Goal: Information Seeking & Learning: Learn about a topic

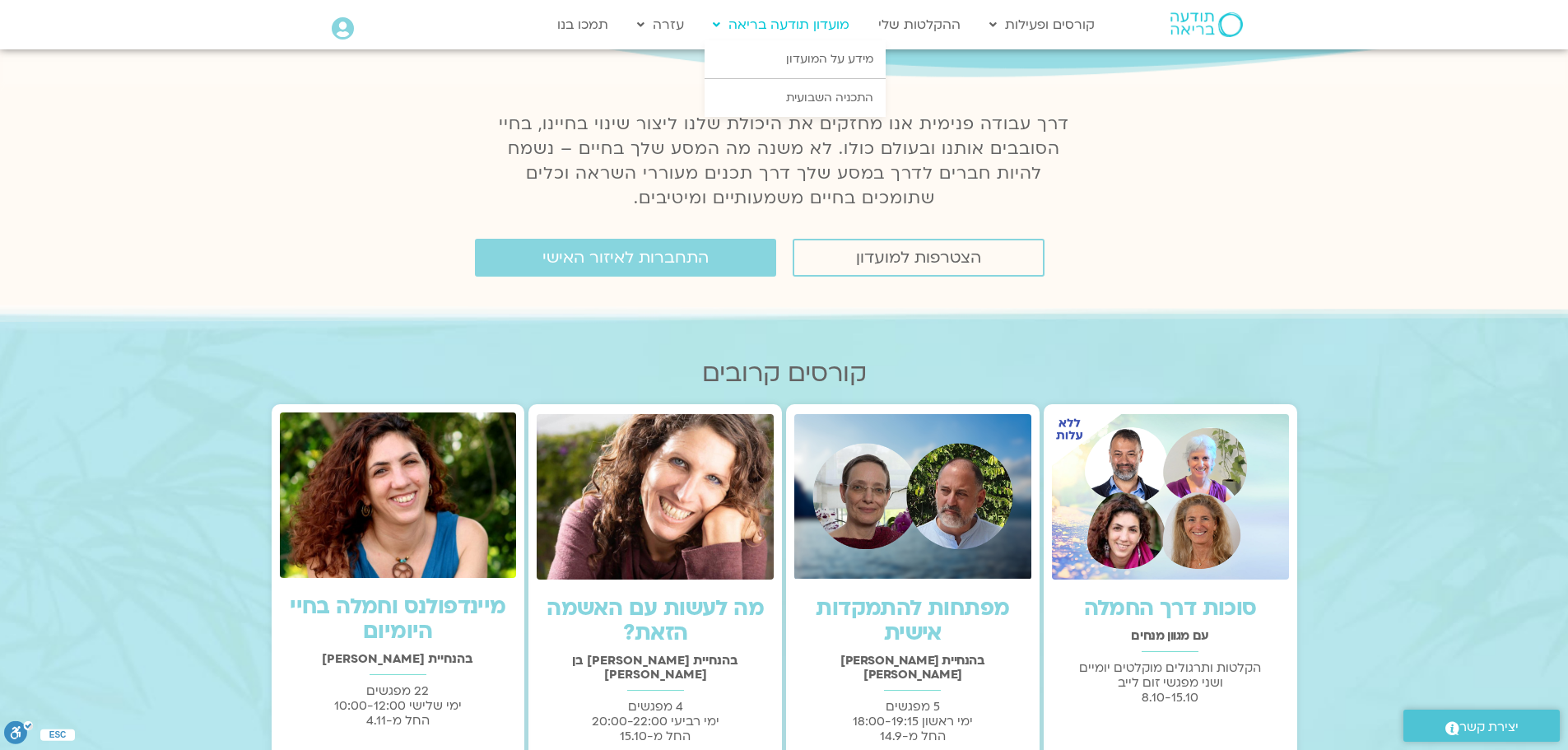
scroll to position [247, 0]
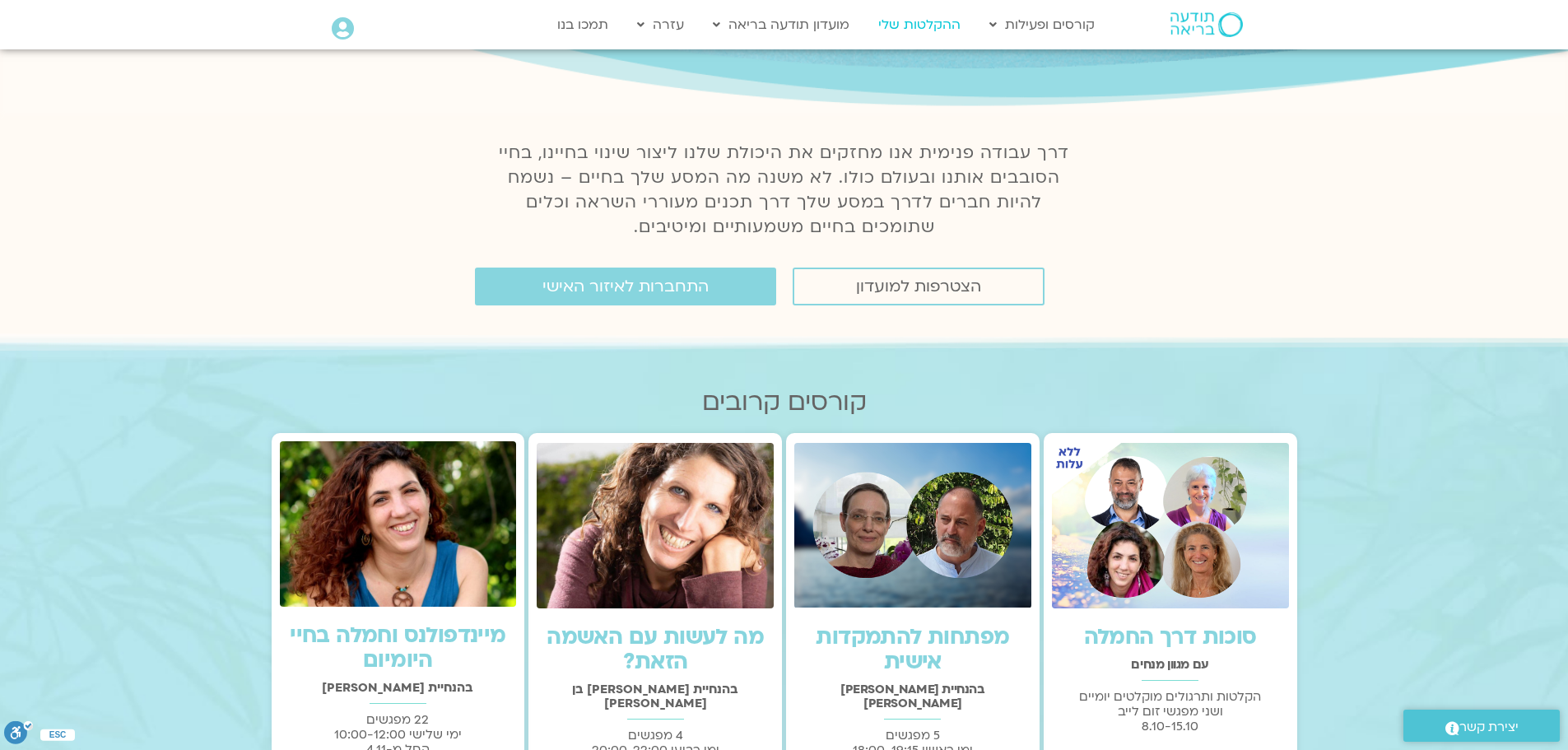
click at [932, 30] on link "ההקלטות שלי" at bounding box center [919, 24] width 99 height 31
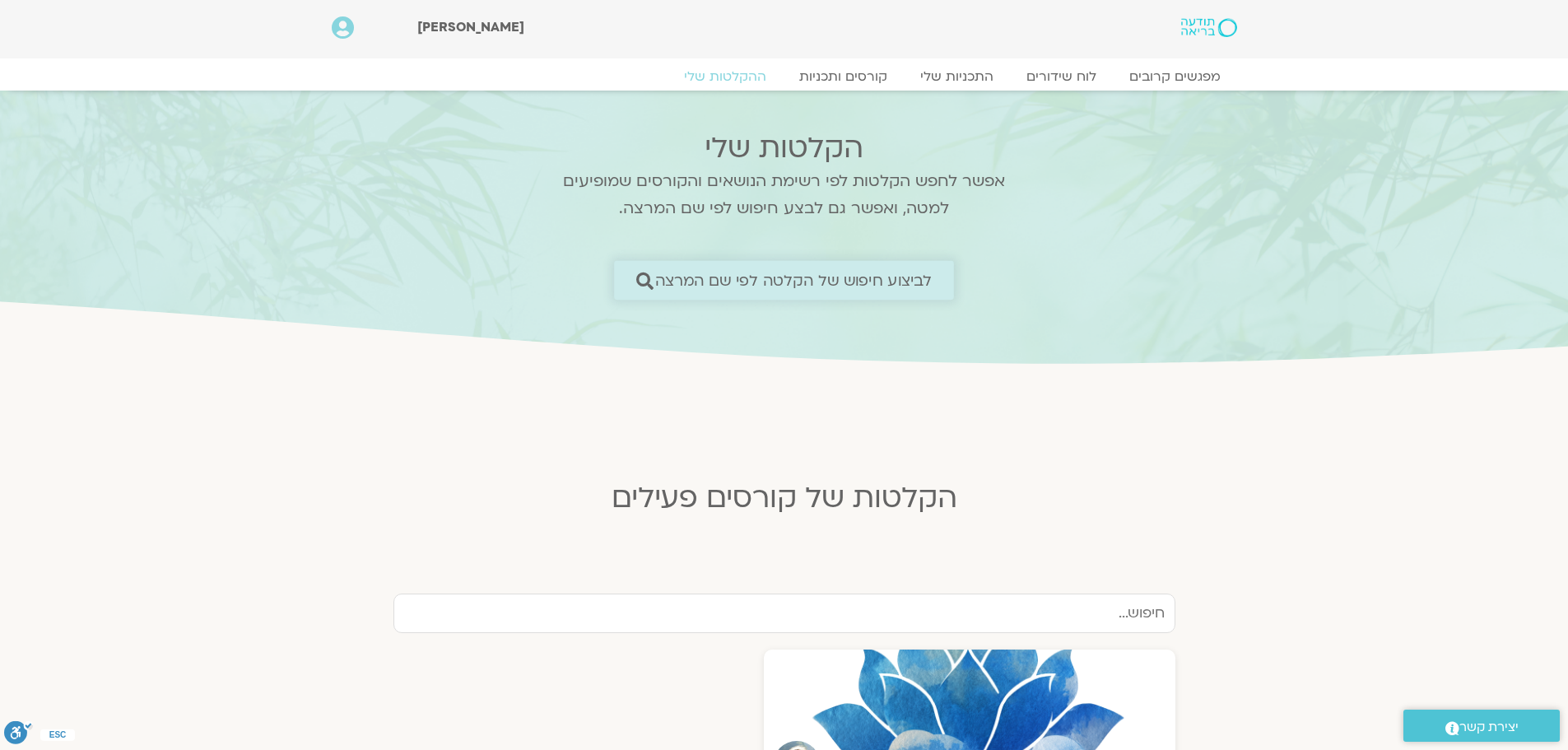
click at [828, 289] on span "לביצוע חיפוש של הקלטה לפי שם המרצה" at bounding box center [793, 281] width 278 height 17
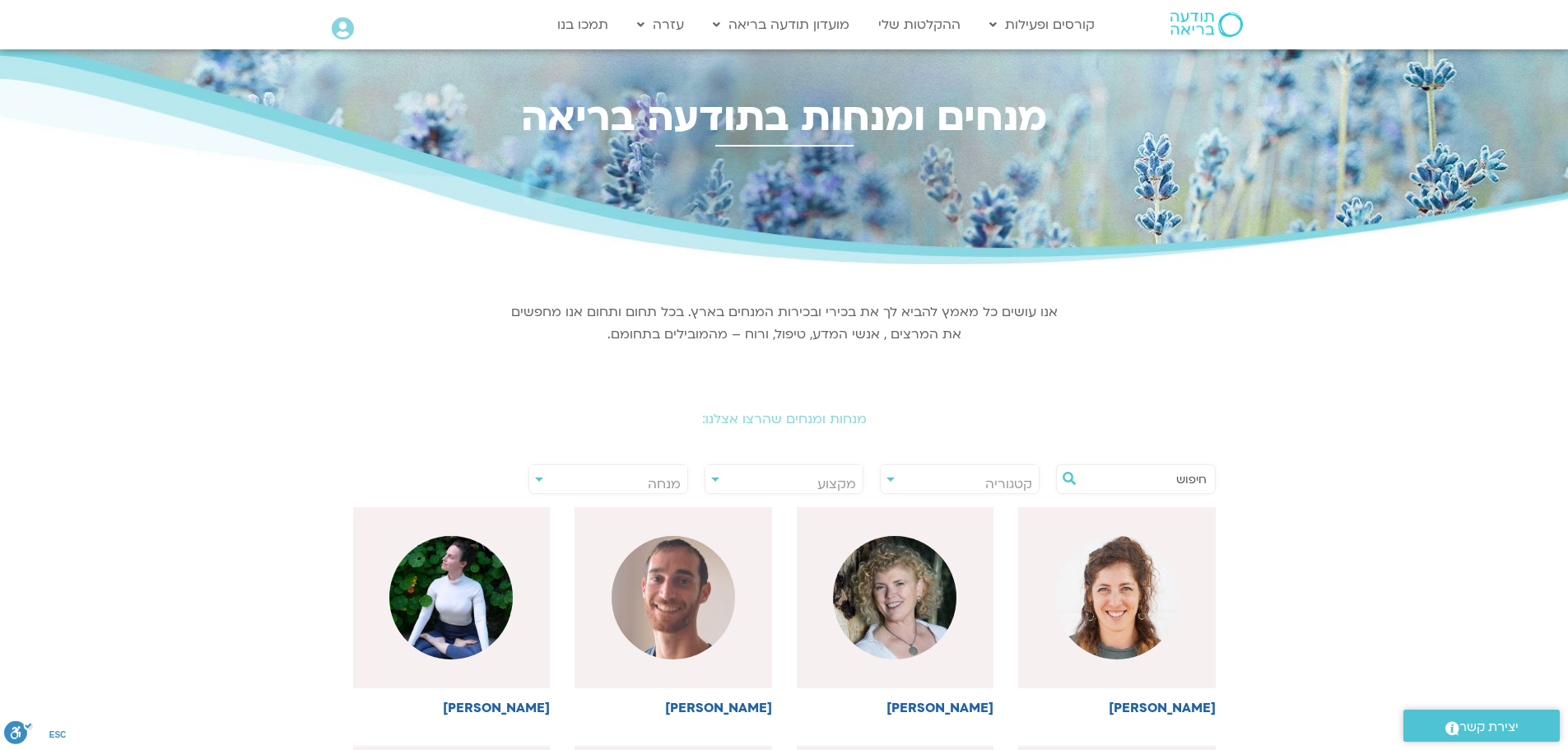
click at [830, 420] on h2 "מנחות ומנחים שהרצו אצלנו:" at bounding box center [784, 418] width 922 height 15
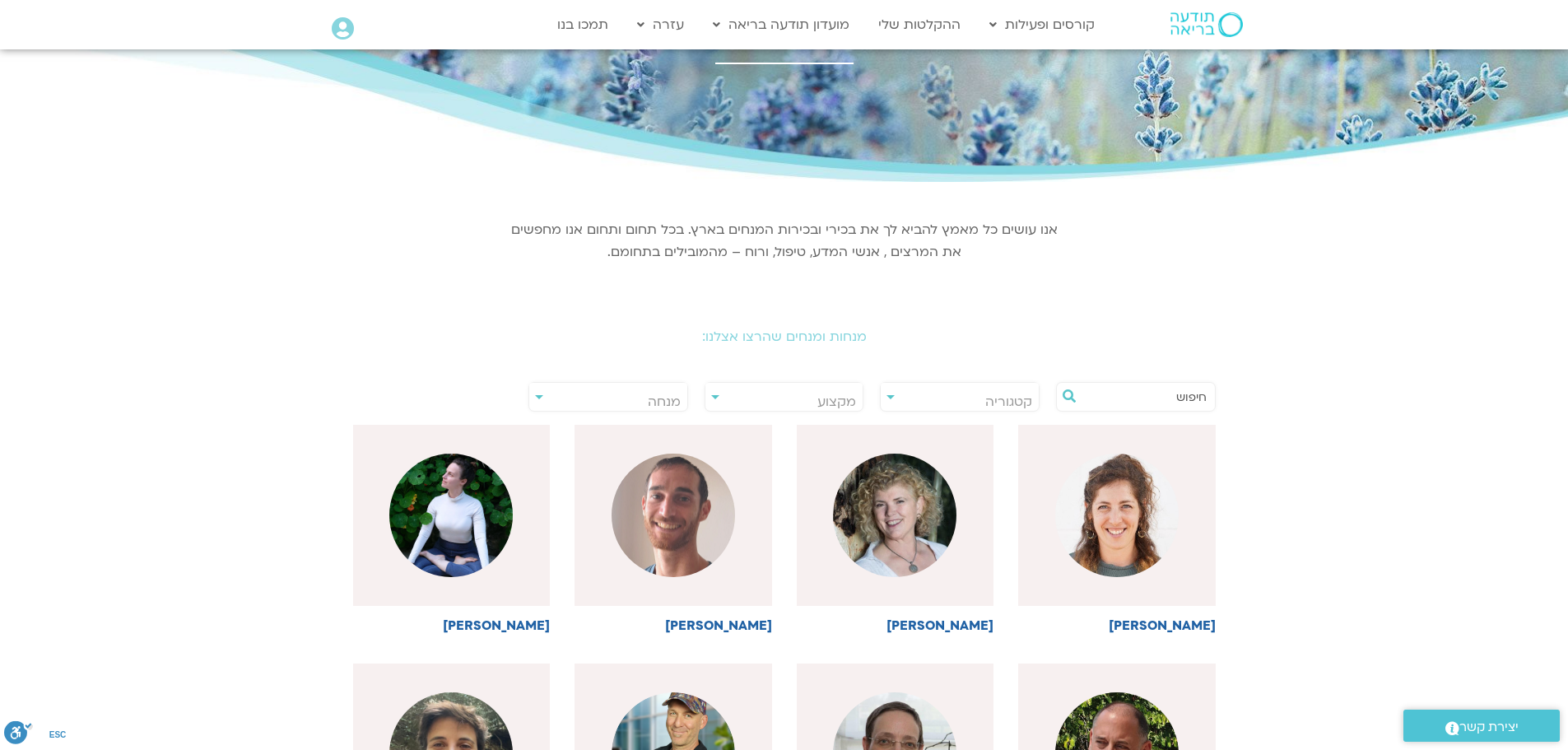
click at [1169, 401] on input "text" at bounding box center [1143, 397] width 125 height 28
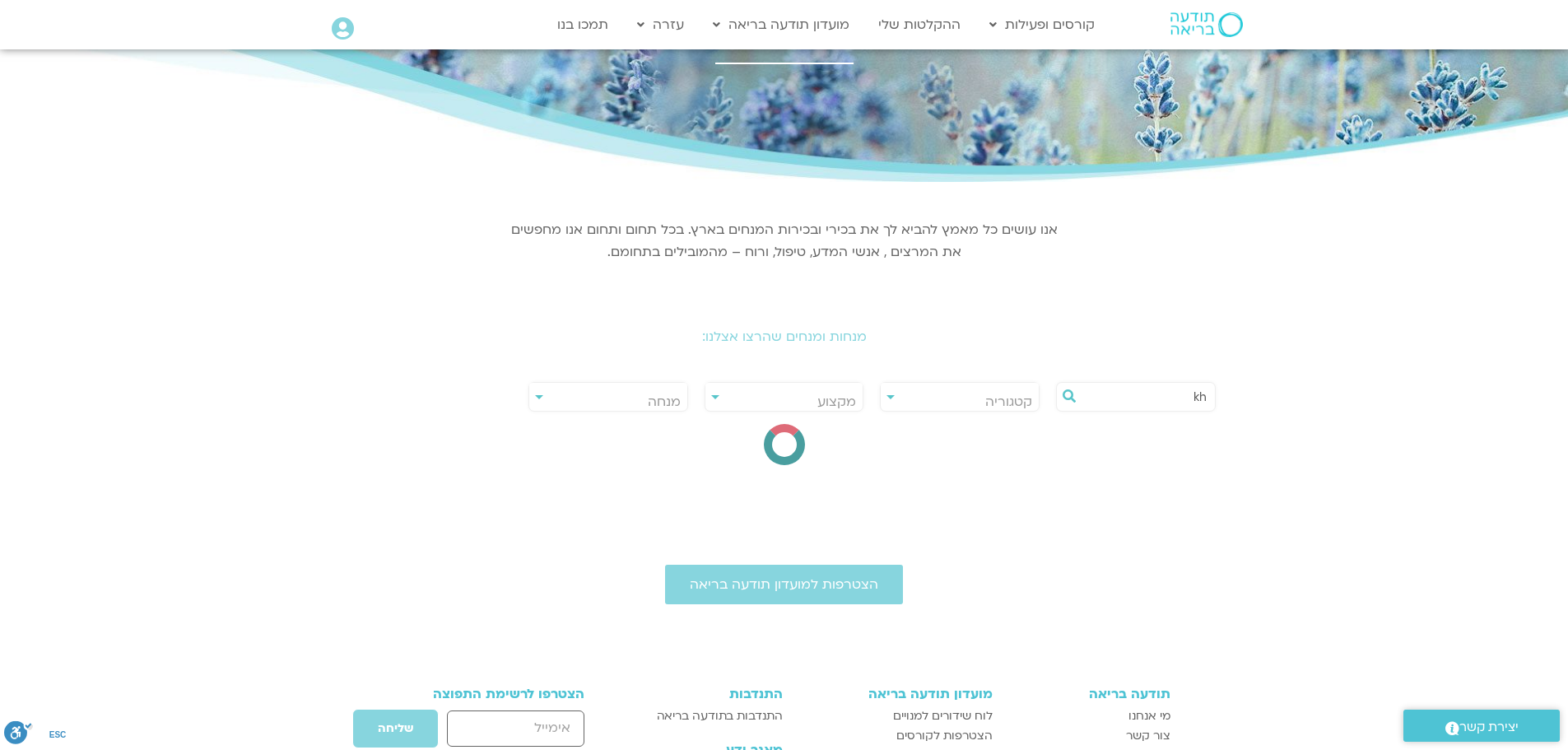
type input "k"
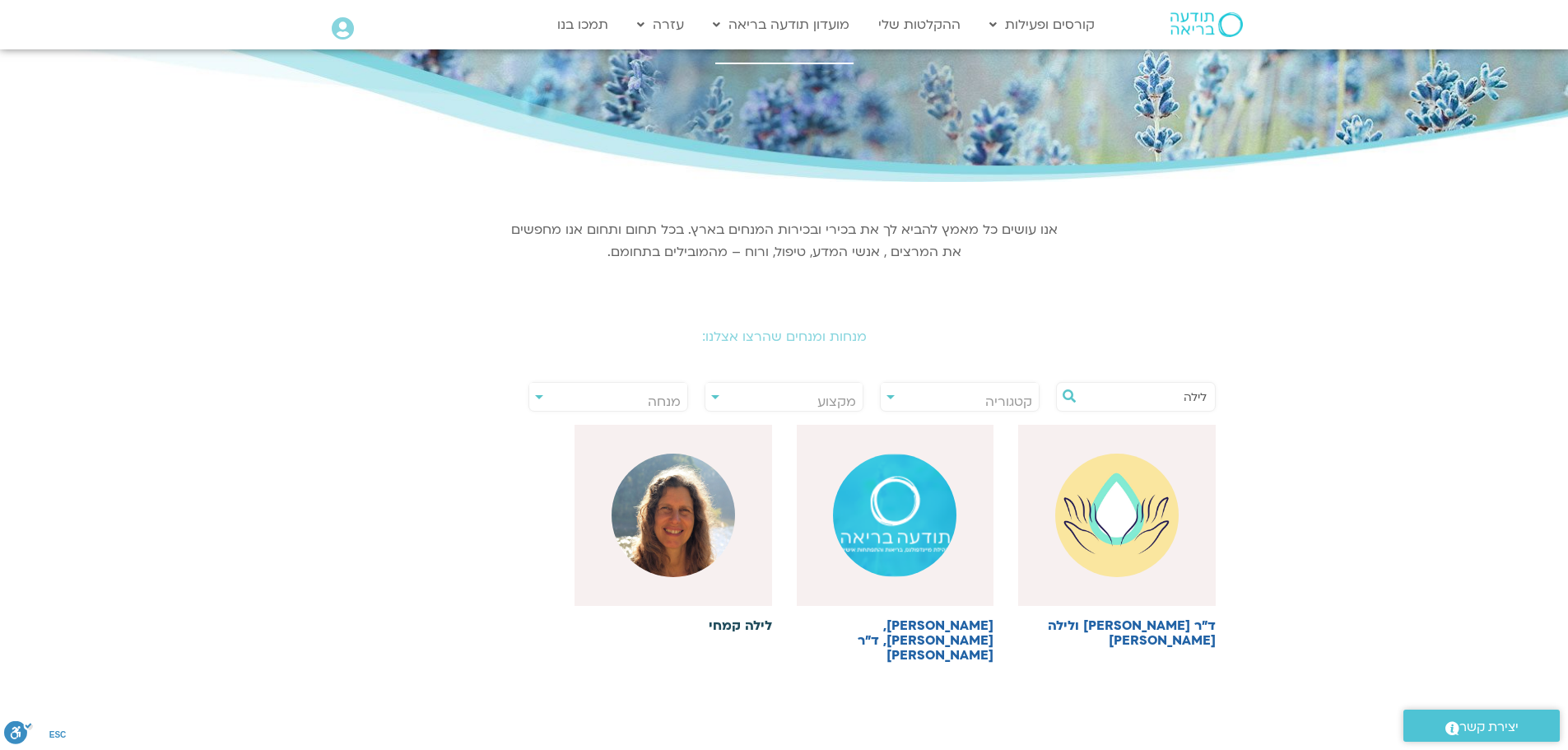
type input "לילה"
click at [689, 517] on img at bounding box center [673, 516] width 124 height 124
click at [748, 627] on h6 "לילה קמחי" at bounding box center [673, 625] width 197 height 15
click at [654, 500] on img at bounding box center [673, 516] width 124 height 124
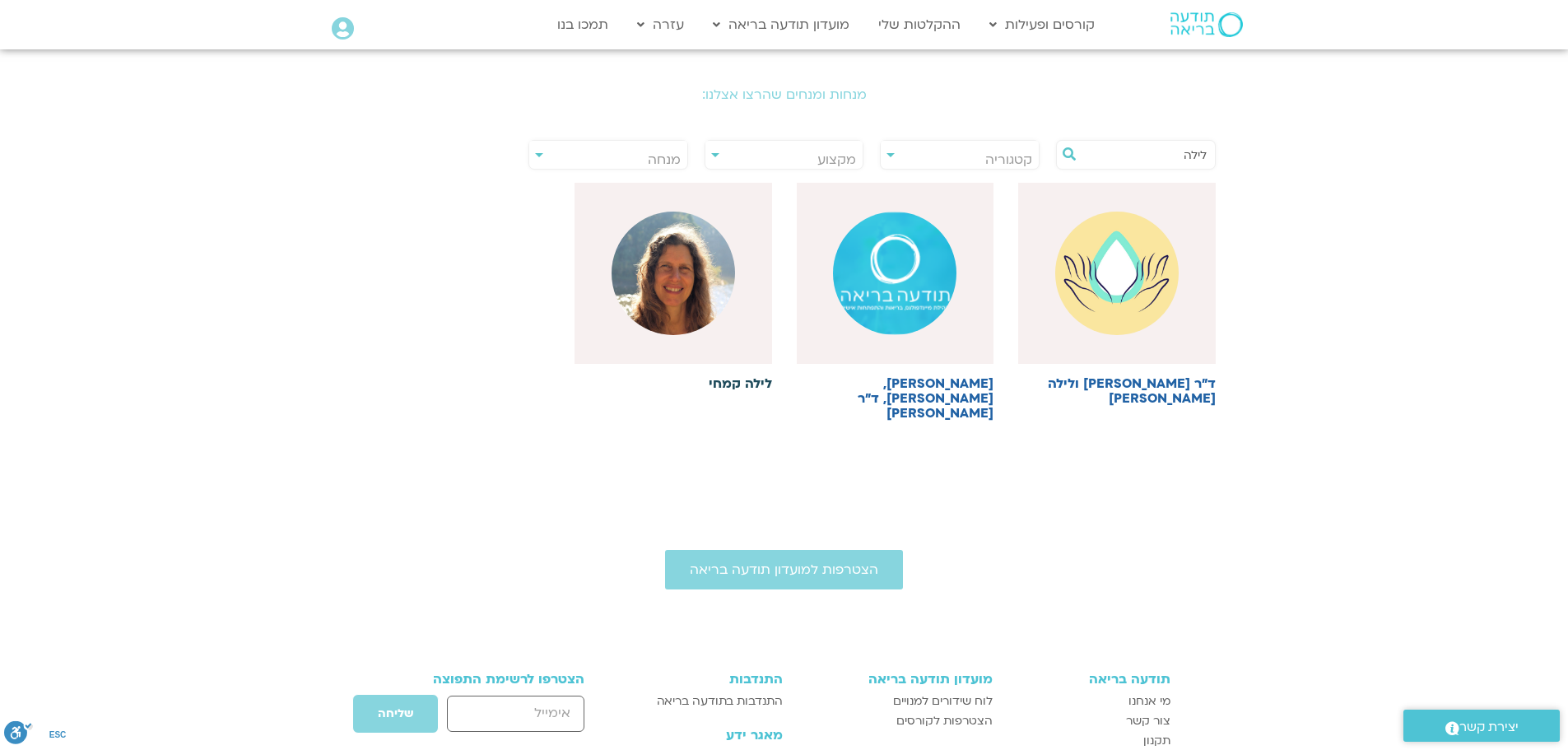
scroll to position [329, 0]
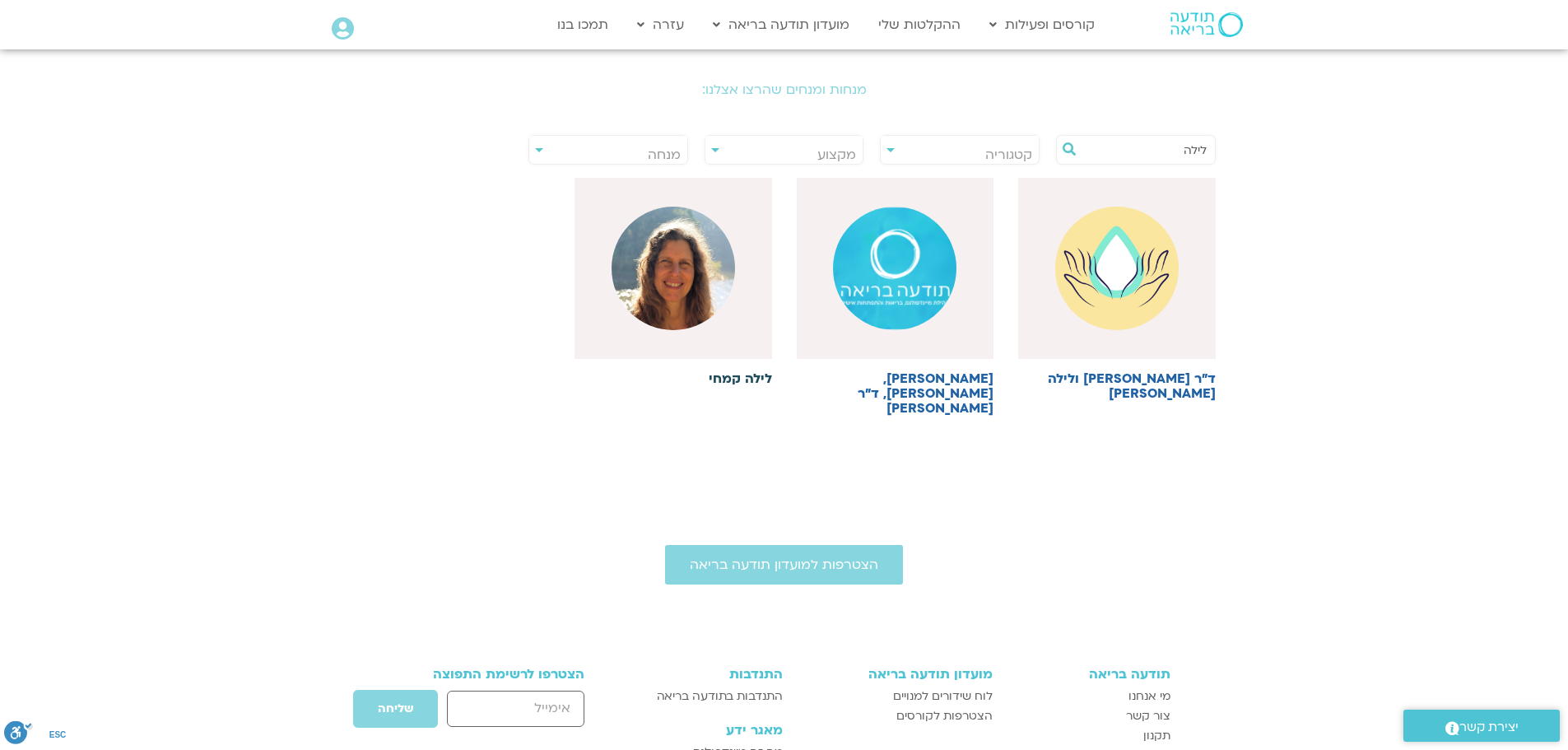
click at [738, 379] on h6 "לילה קמחי" at bounding box center [673, 378] width 197 height 15
click at [685, 261] on img at bounding box center [673, 269] width 124 height 124
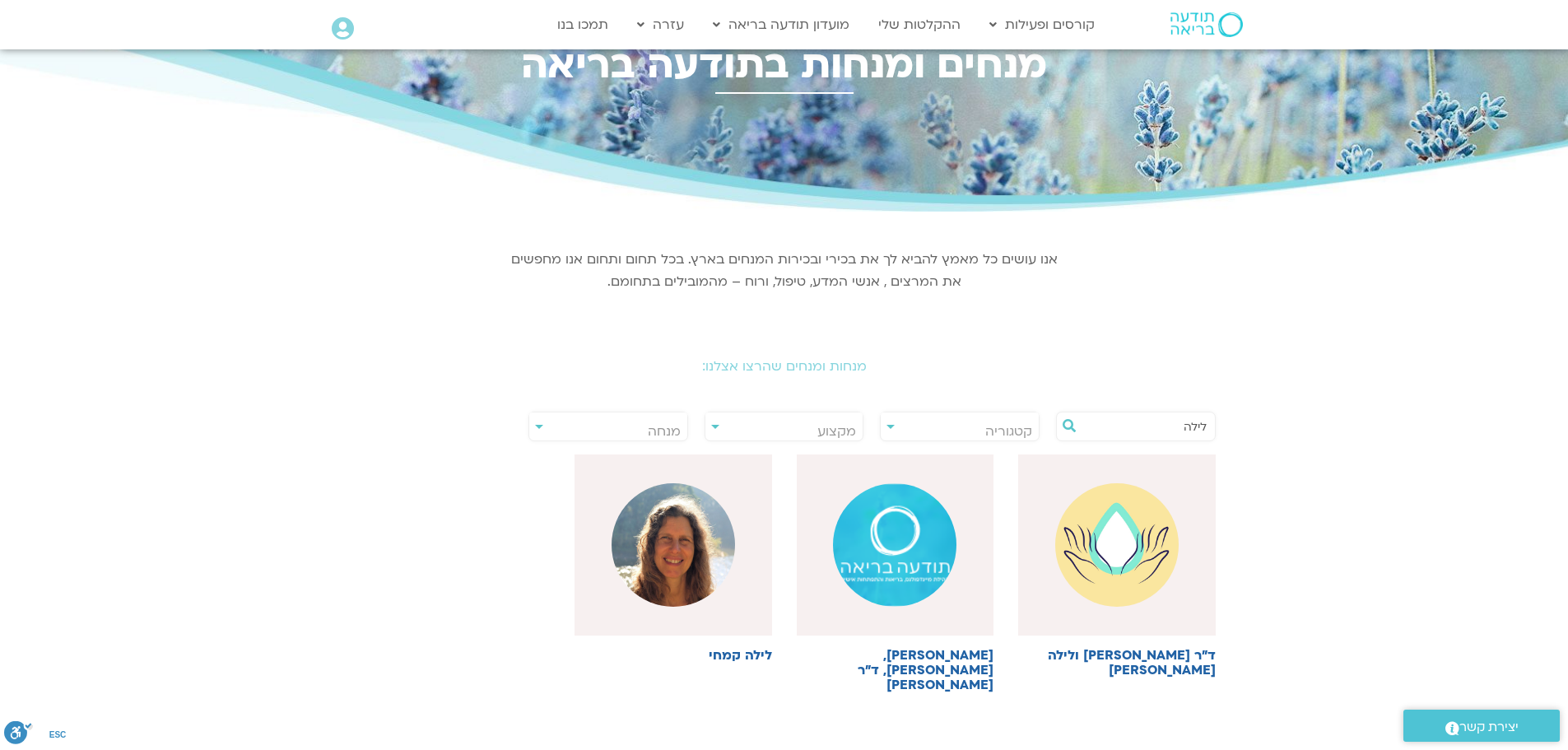
scroll to position [82, 0]
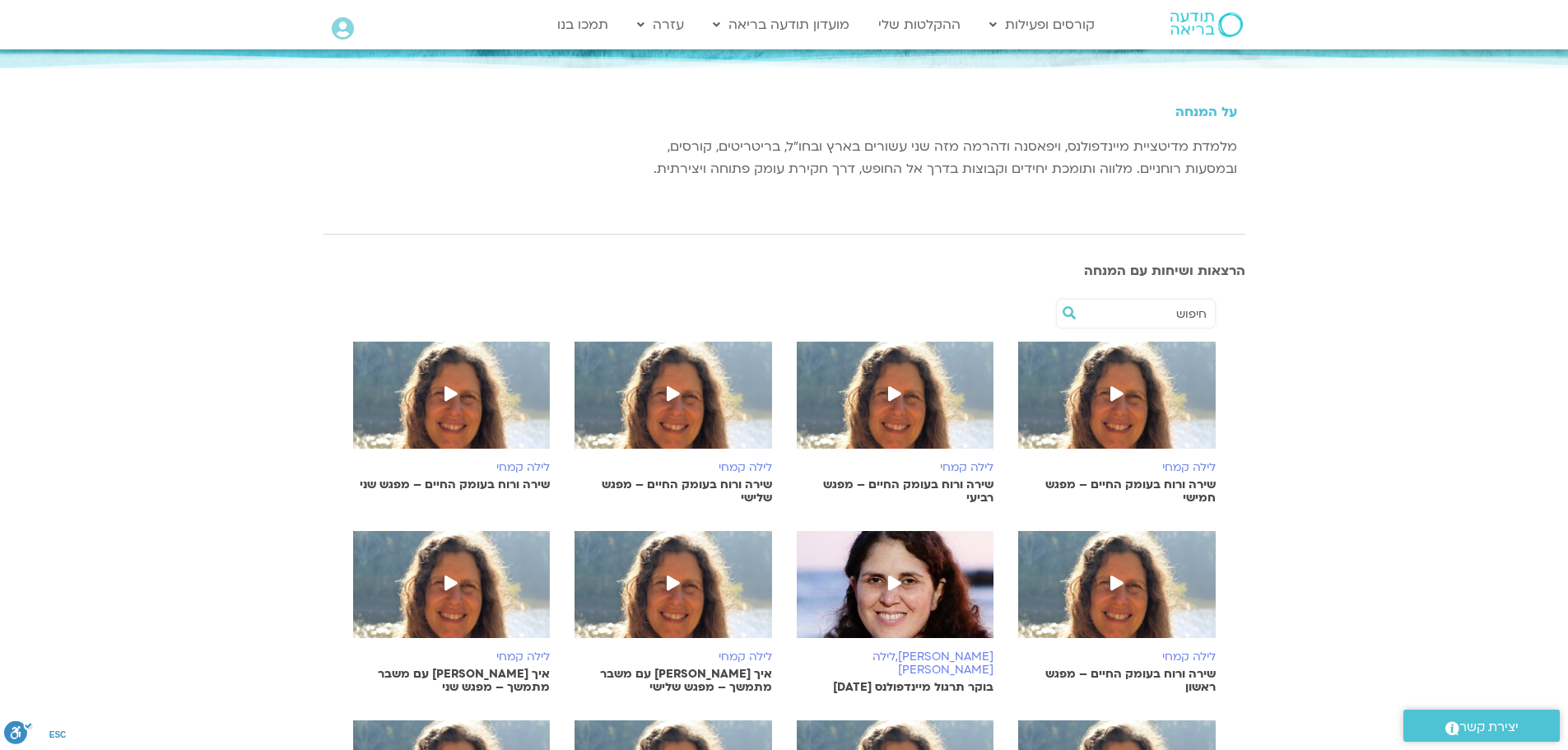
scroll to position [247, 0]
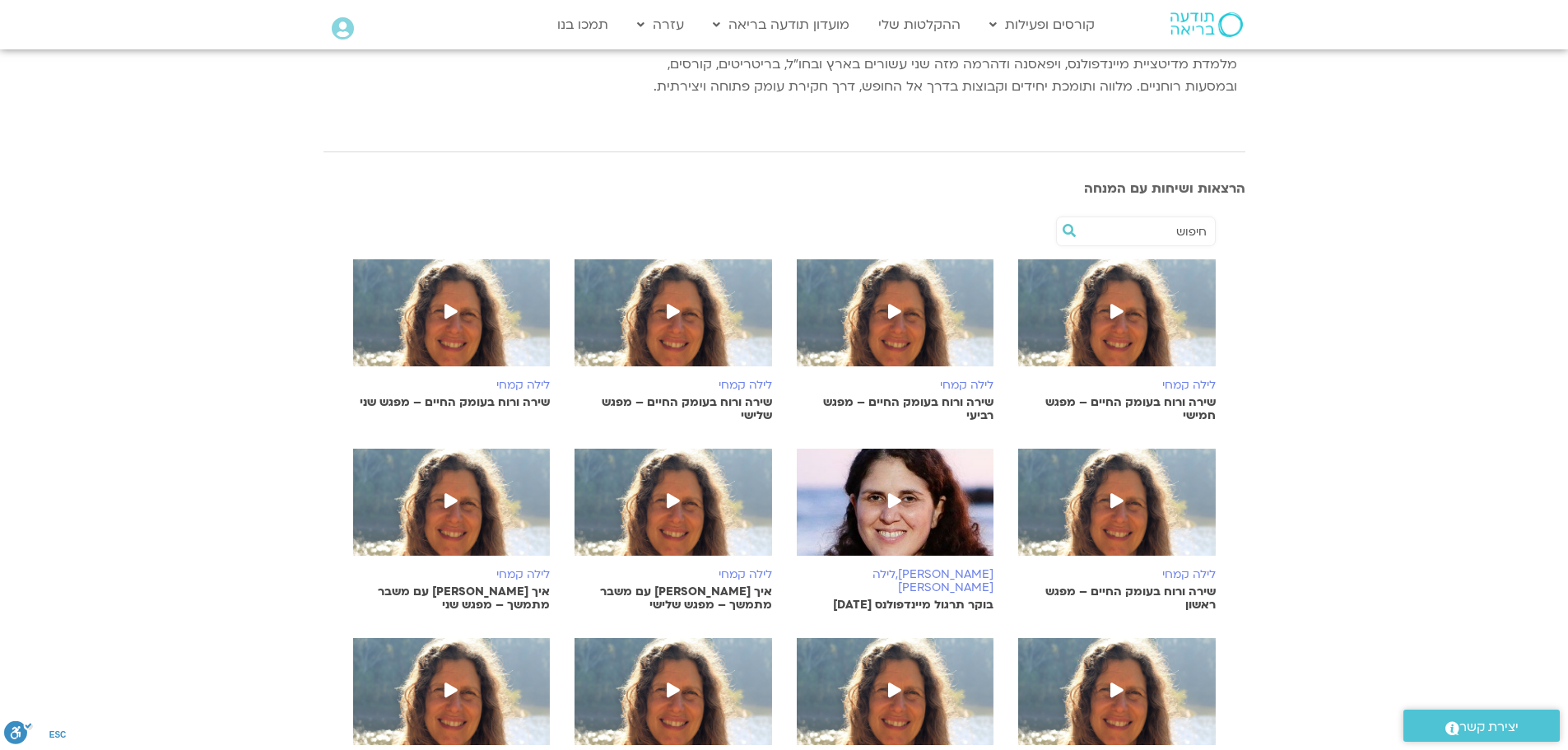
click at [1112, 495] on icon at bounding box center [1117, 500] width 14 height 15
click at [494, 301] on img at bounding box center [452, 321] width 197 height 124
